Goal: Task Accomplishment & Management: Manage account settings

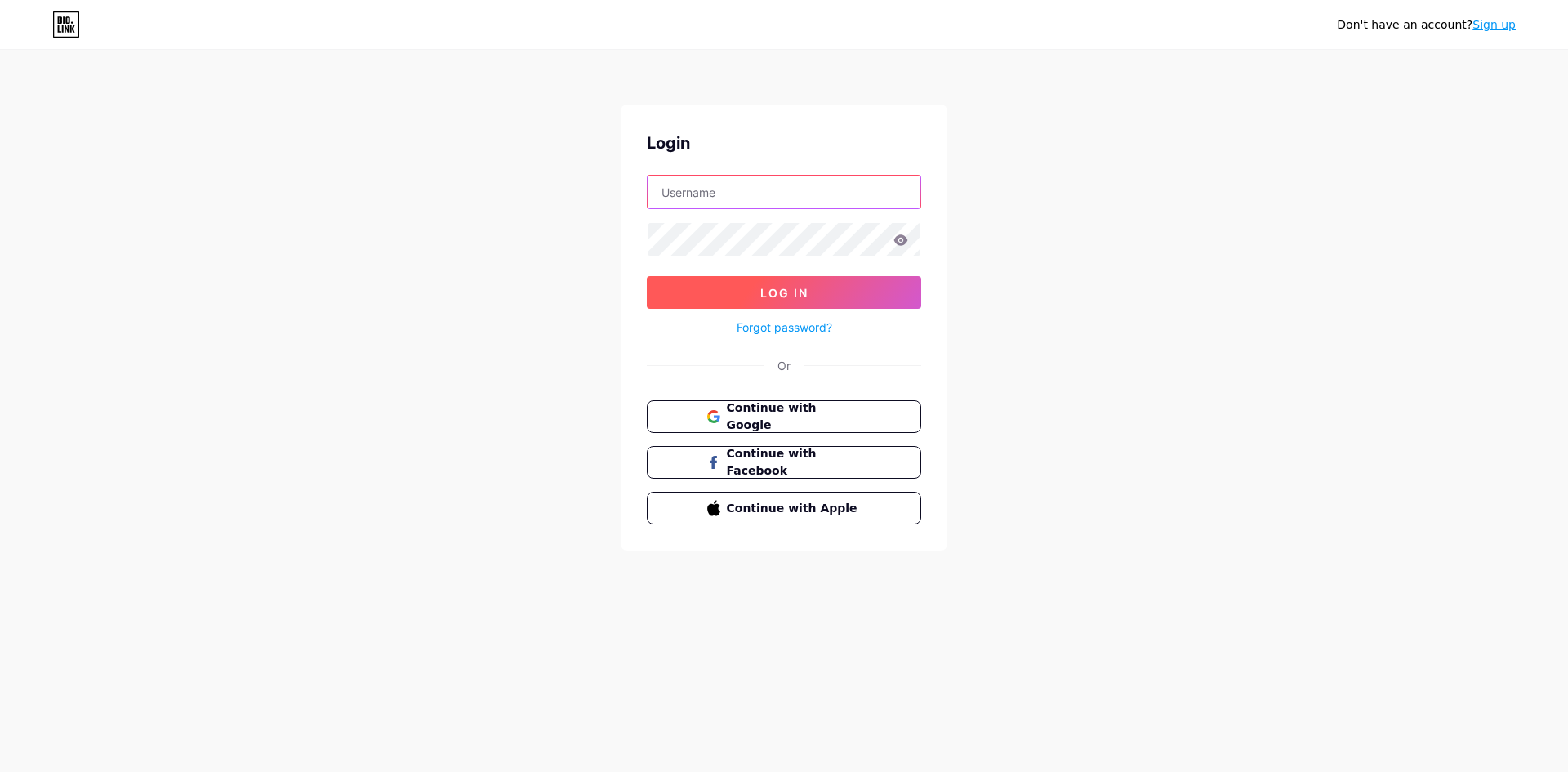
type input "[EMAIL_ADDRESS][DOMAIN_NAME]"
click at [777, 299] on span "Log In" at bounding box center [784, 293] width 48 height 14
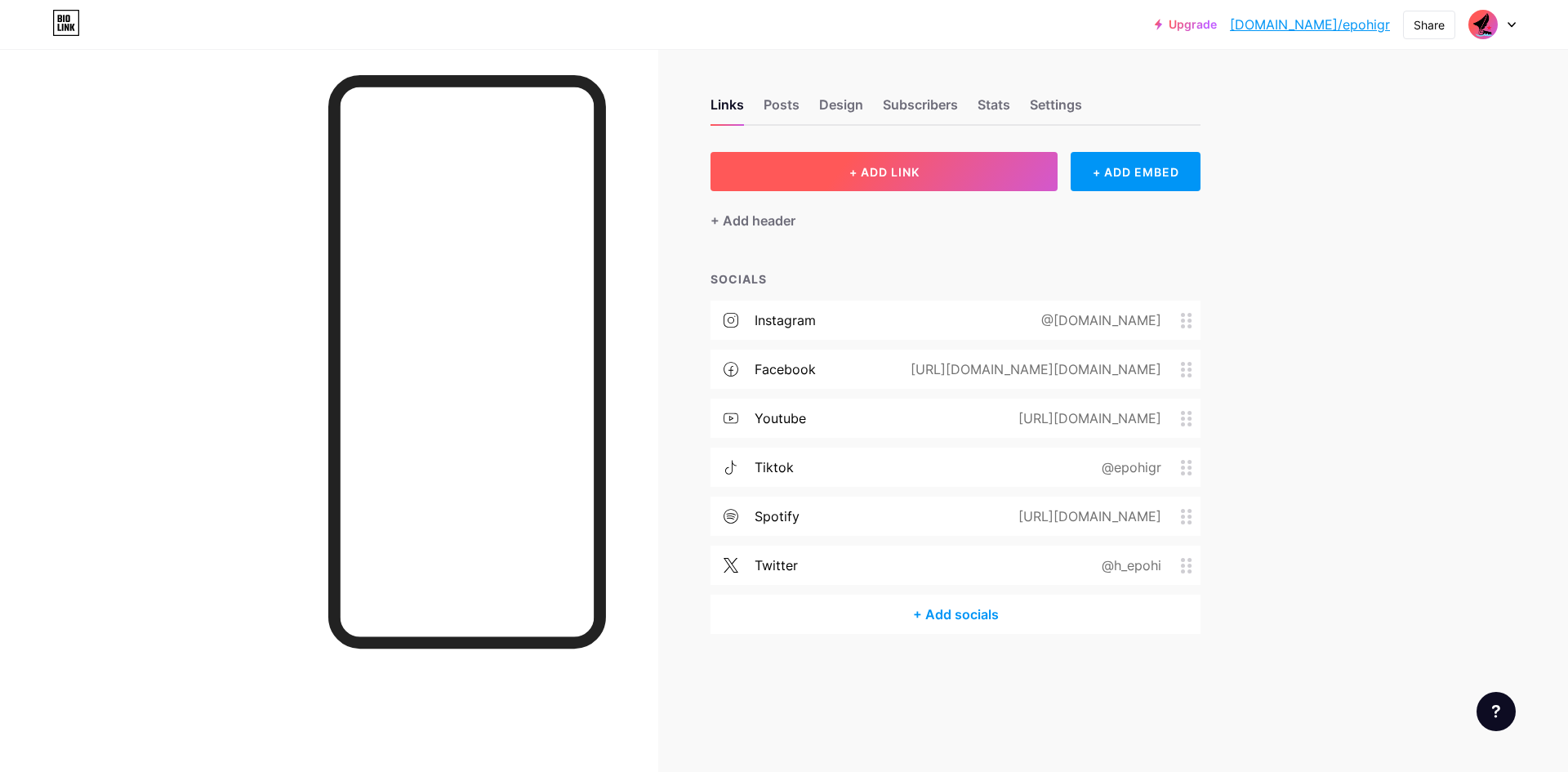
click at [928, 175] on button "+ ADD LINK" at bounding box center [883, 171] width 347 height 39
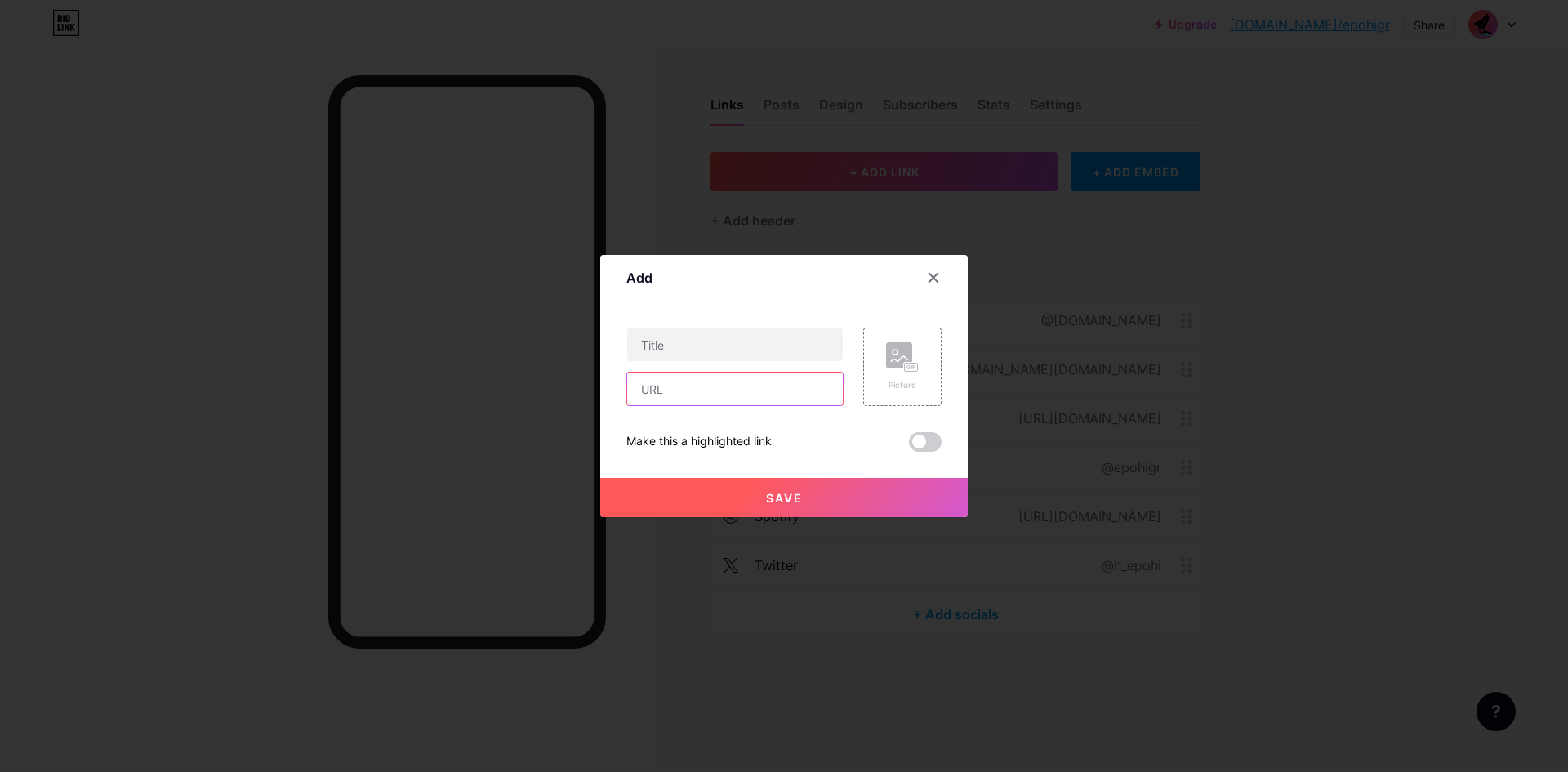
click at [719, 384] on input "text" at bounding box center [735, 388] width 215 height 33
click at [718, 393] on input "text" at bounding box center [735, 388] width 215 height 33
paste input "[URL][DOMAIN_NAME]"
type input "[URL][DOMAIN_NAME]"
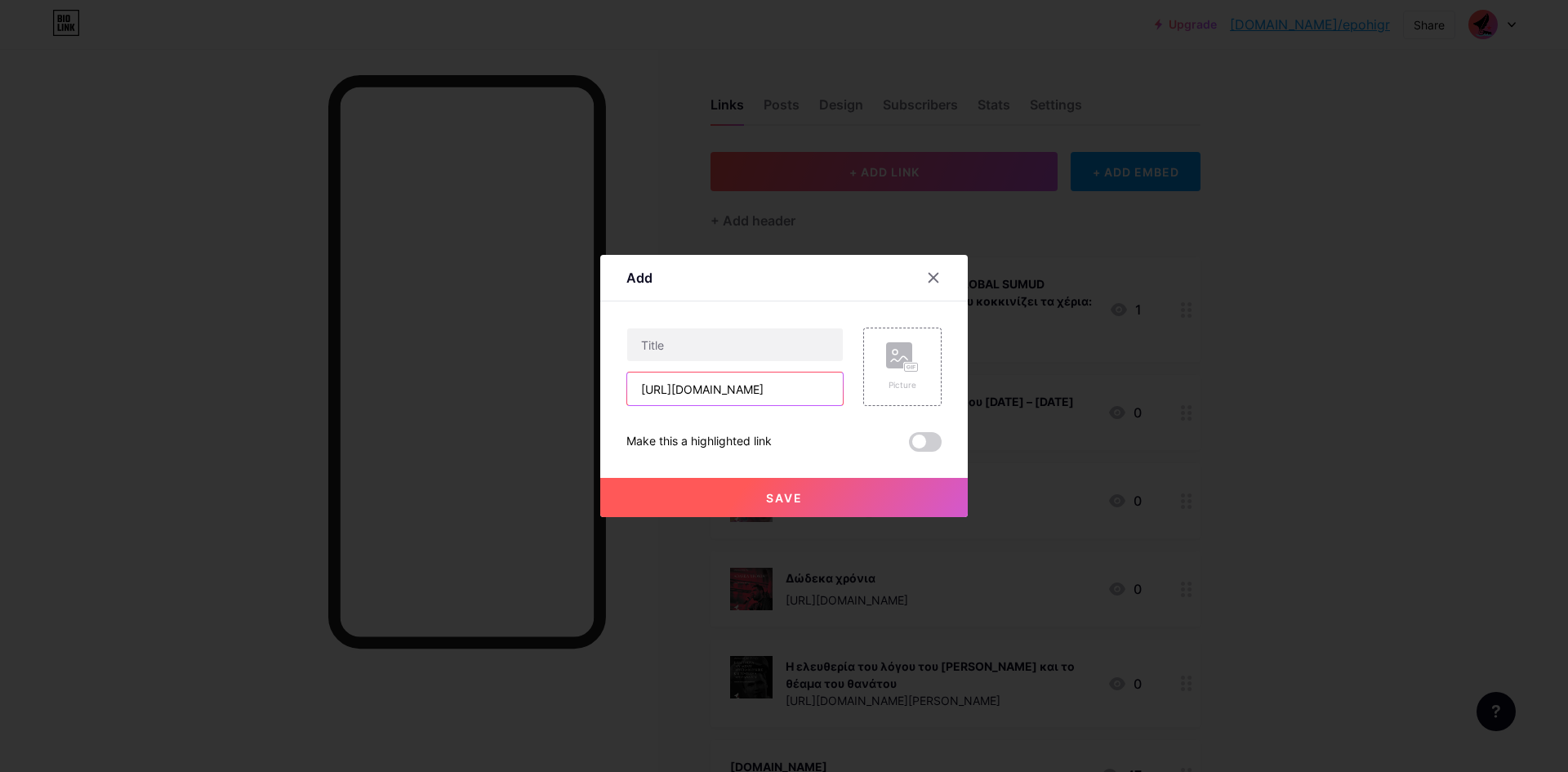
scroll to position [0, 0]
click at [751, 343] on input "text" at bounding box center [735, 344] width 215 height 33
paste input "Ζαπατίστας: μια συνάντηση που έγινε παλιά, δηλαδή σήμερα"
type input "Ζαπατίστας: μια συνάντηση που έγινε παλιά, δηλαδή σήμερα"
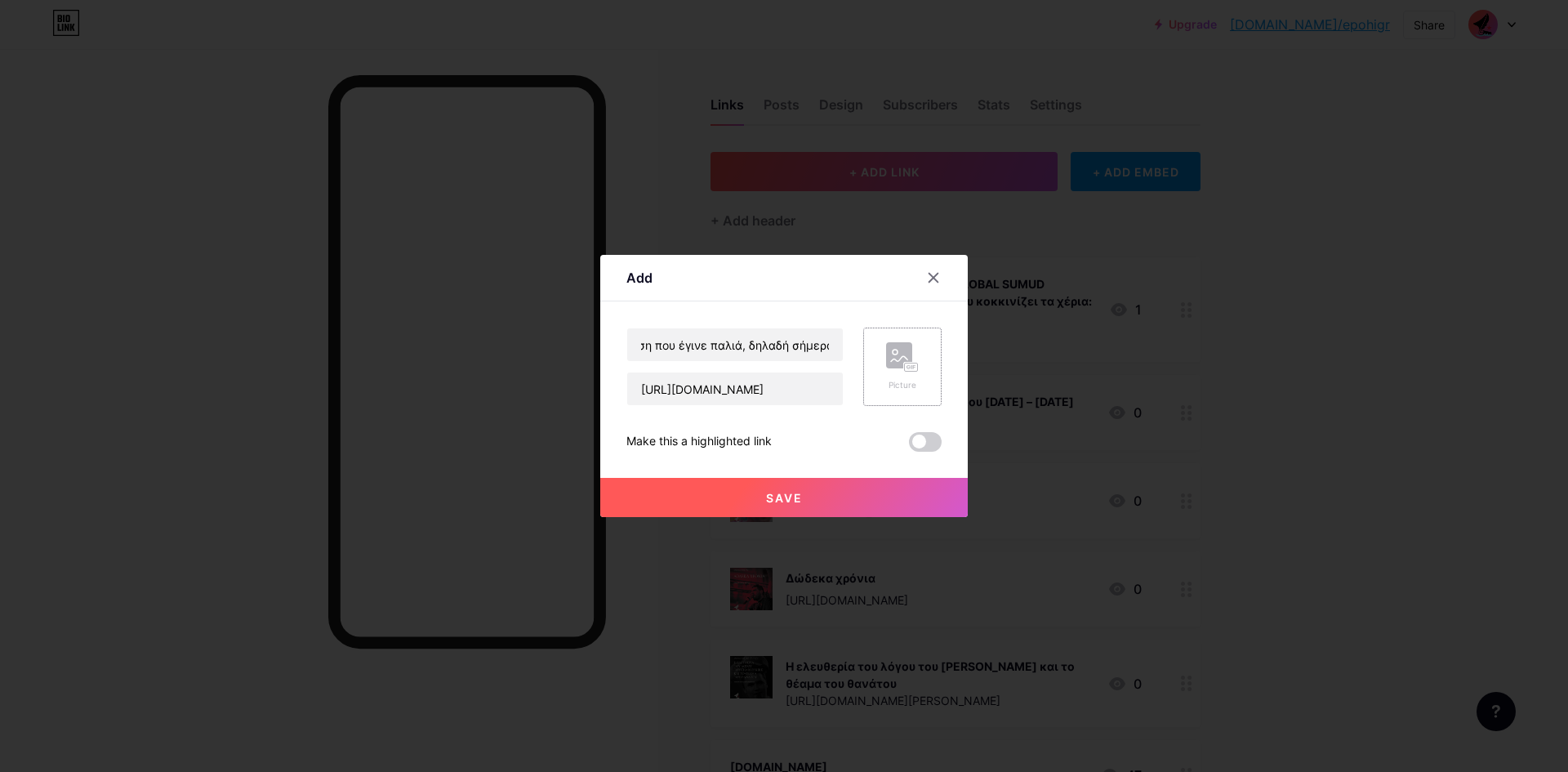
click at [922, 358] on div "Picture" at bounding box center [902, 367] width 78 height 78
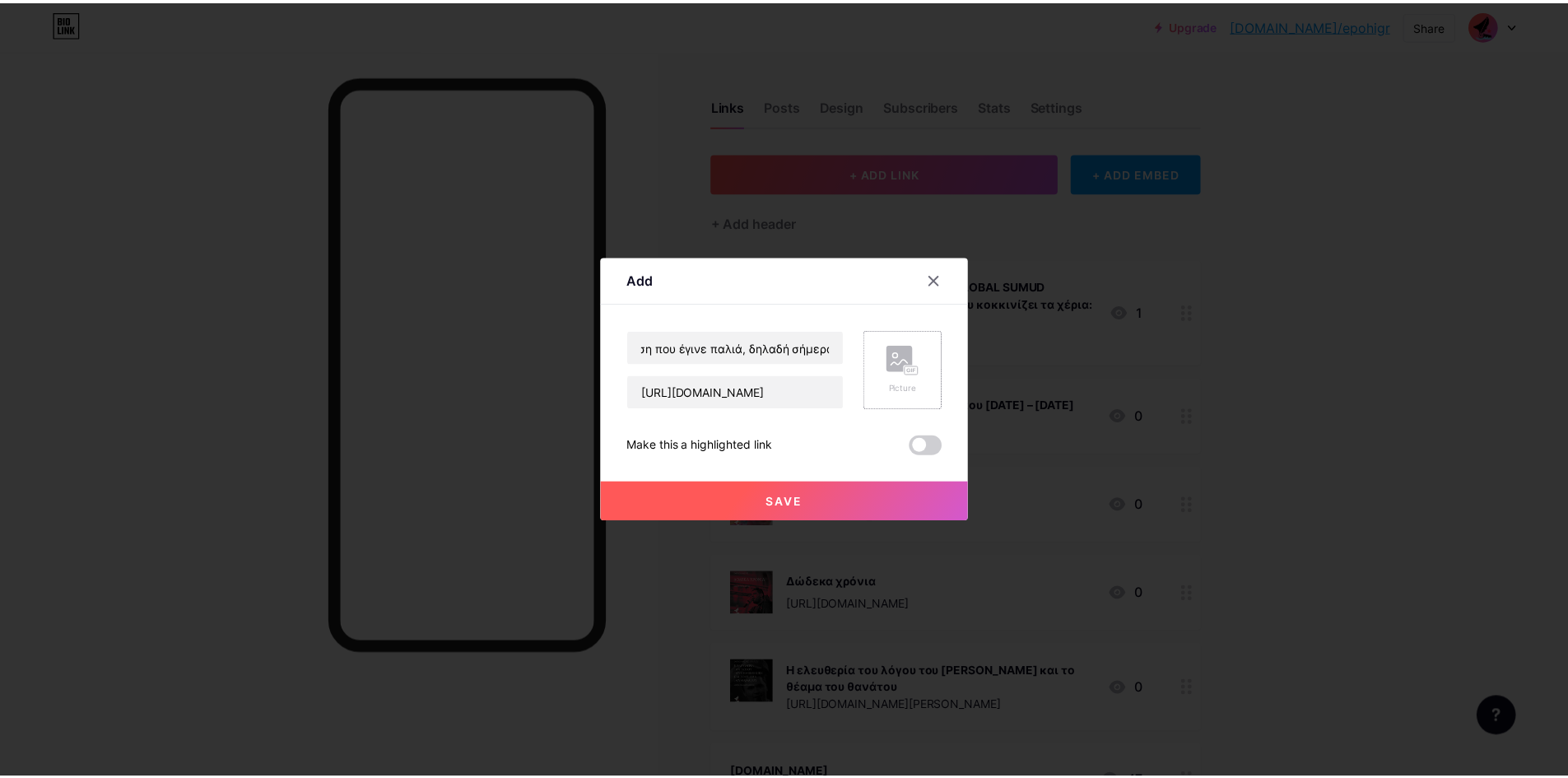
scroll to position [0, 0]
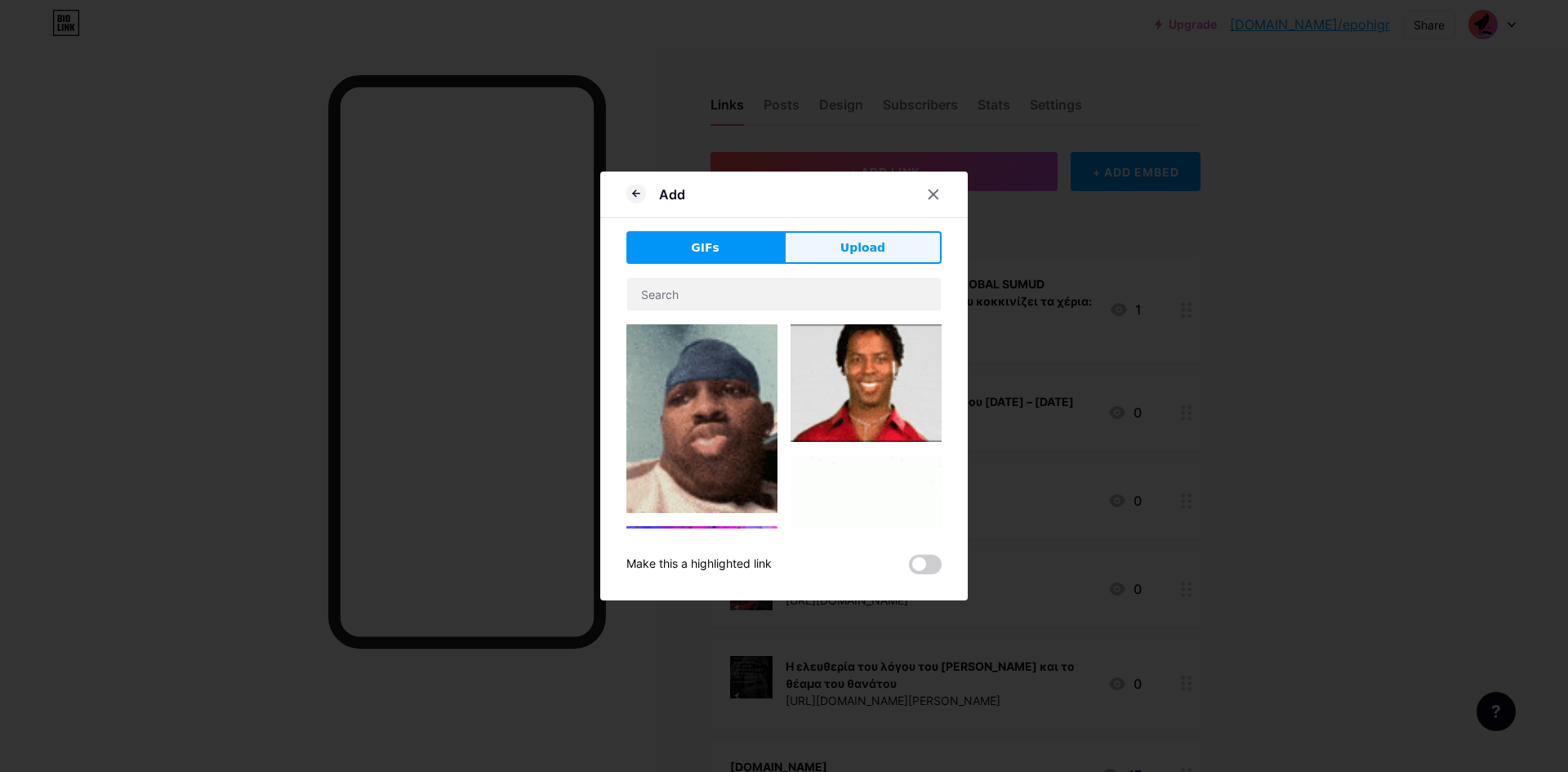
click at [855, 246] on span "Upload" at bounding box center [862, 248] width 45 height 17
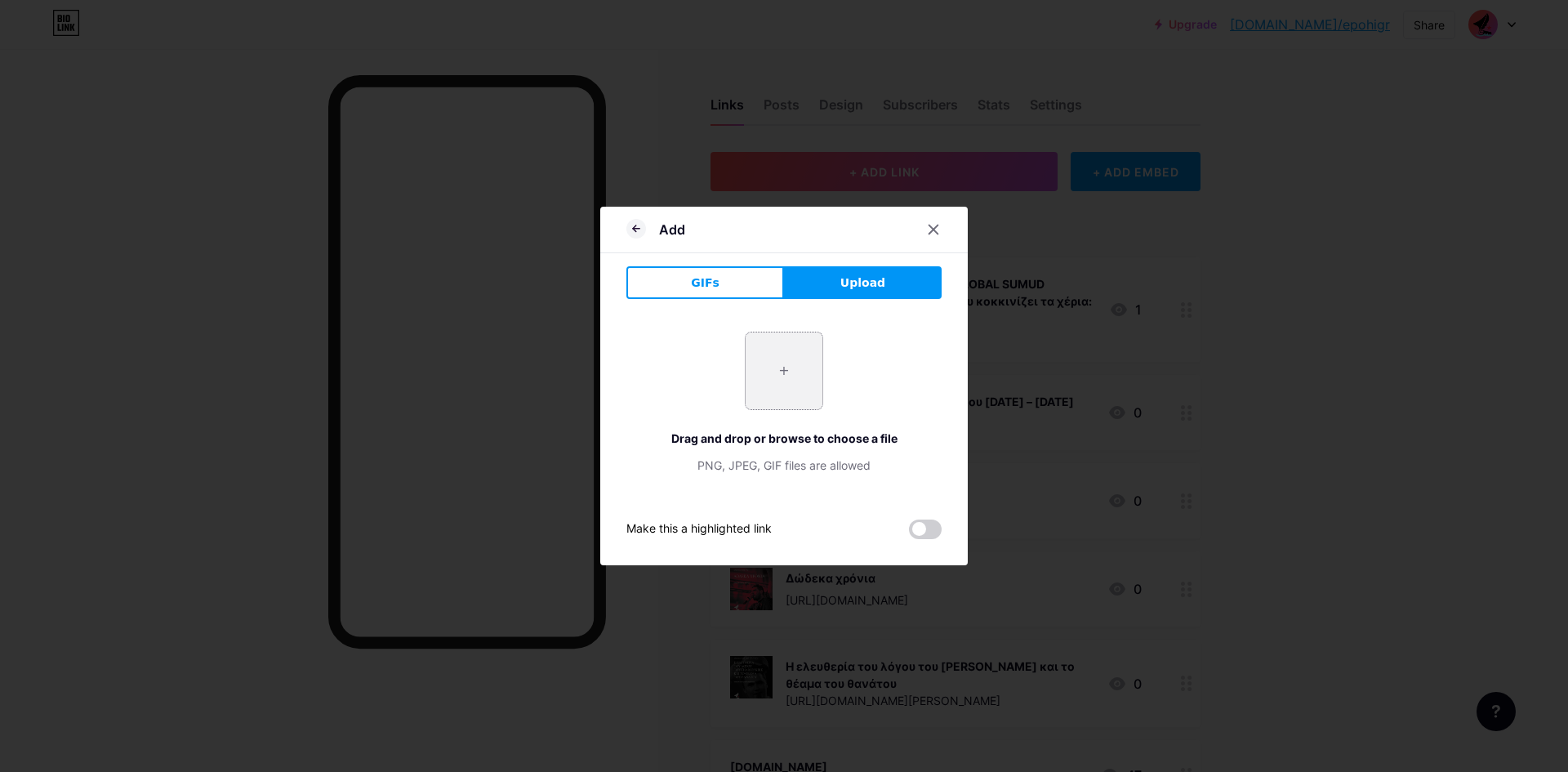
click at [764, 401] on input "file" at bounding box center [783, 370] width 77 height 77
type input "C:\fakepath\ar_20.09.25_1.png"
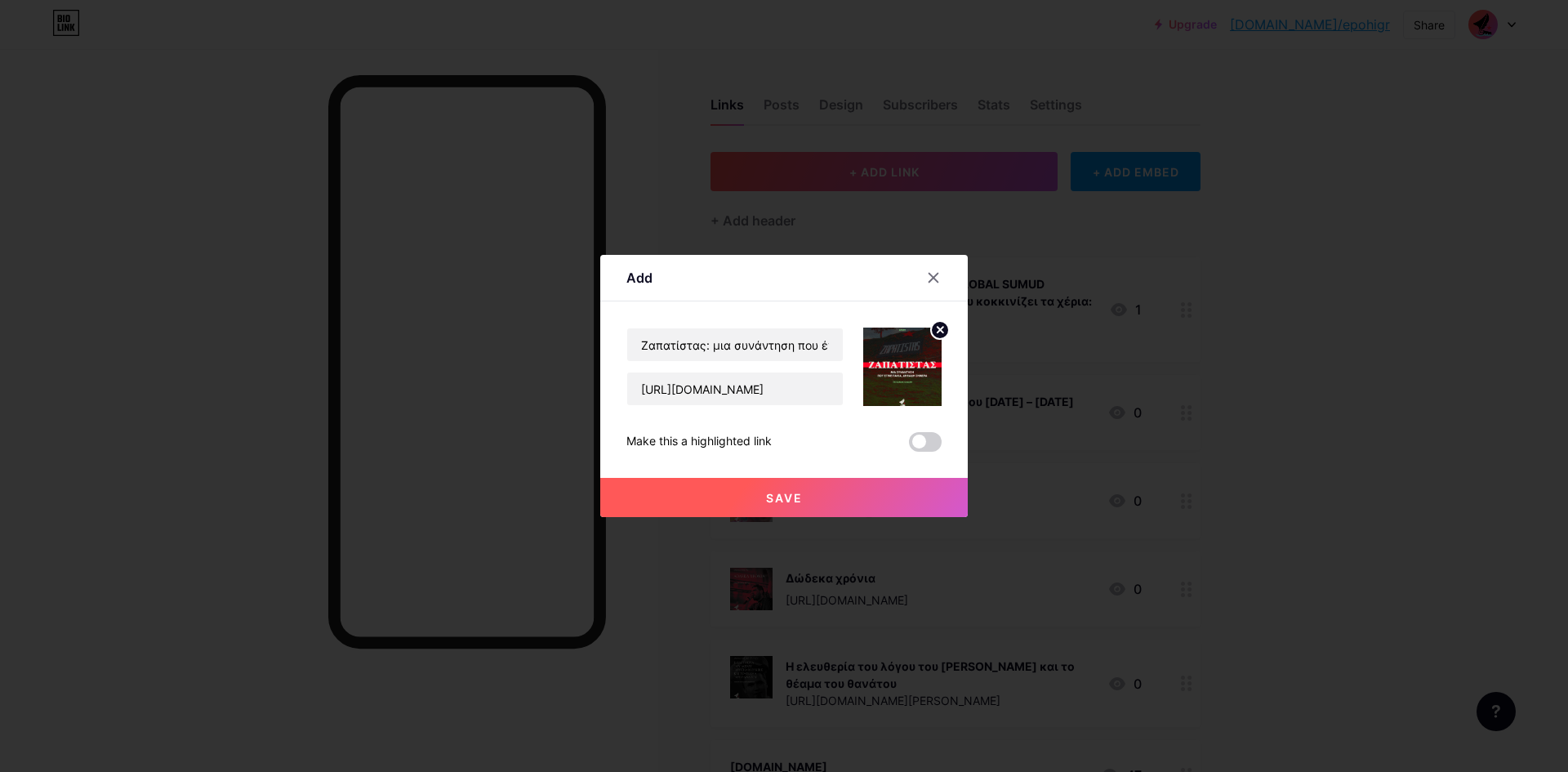
click at [791, 494] on span "Save" at bounding box center [784, 497] width 37 height 14
